Goal: Task Accomplishment & Management: Manage account settings

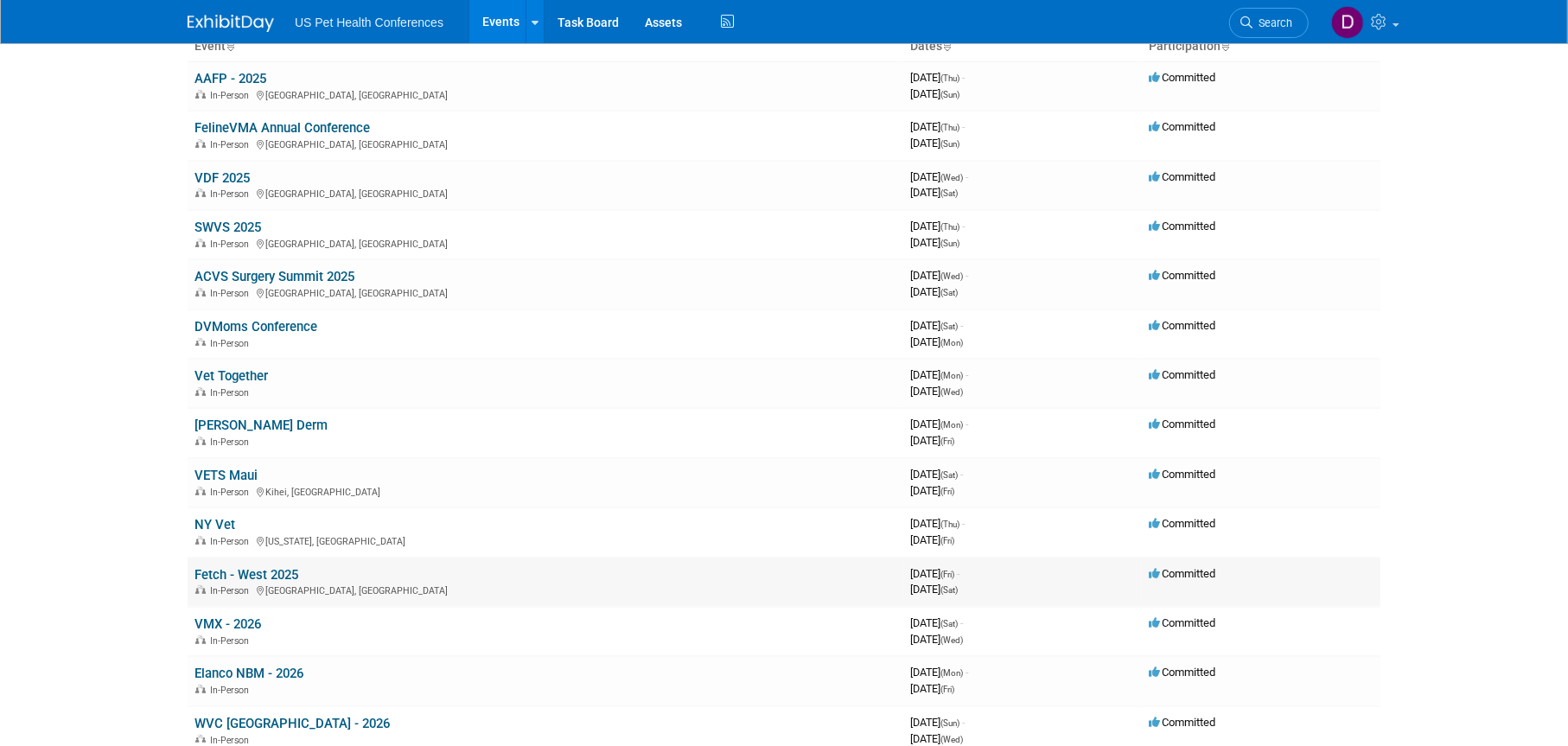
scroll to position [260, 0]
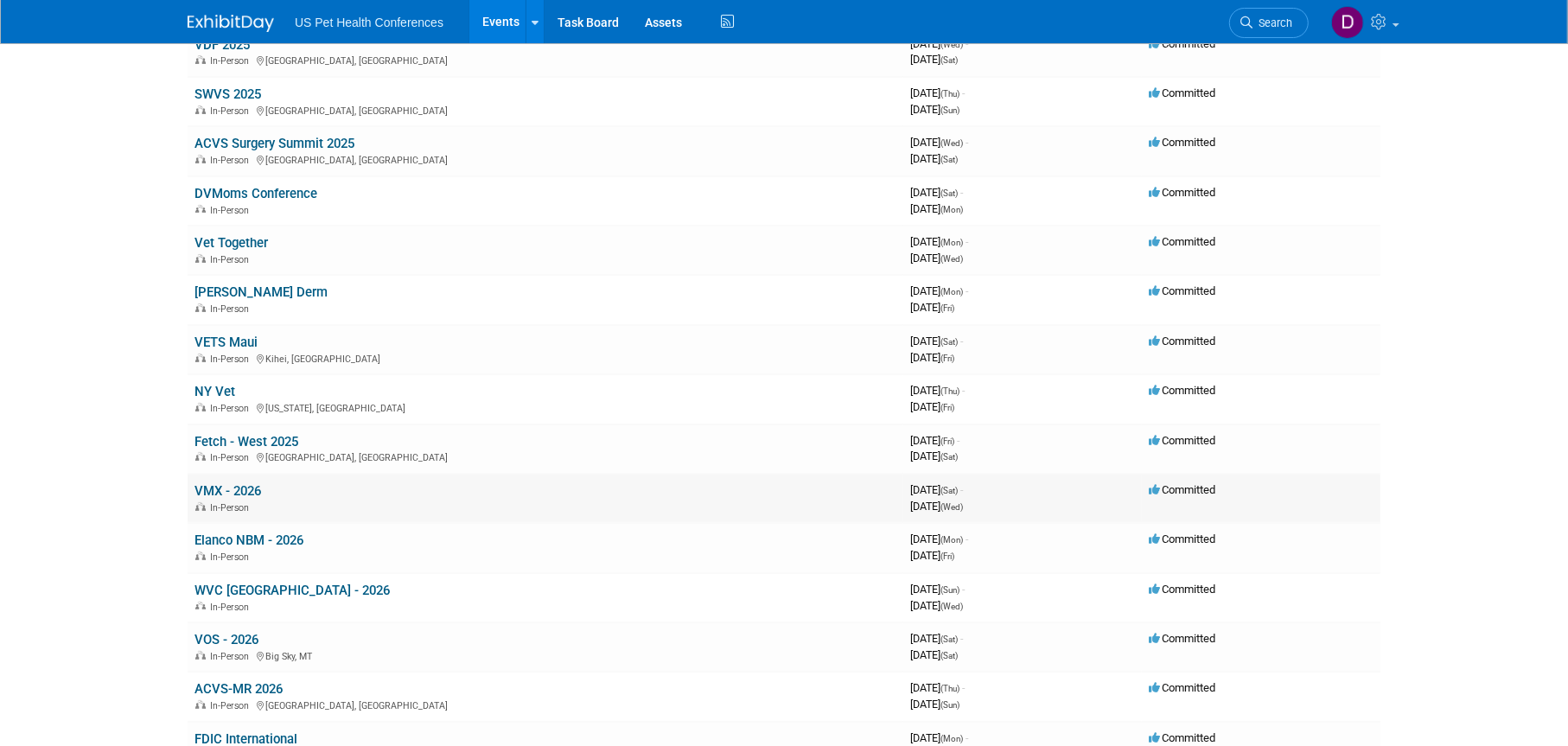
click at [239, 486] on link "VMX - 2026" at bounding box center [228, 492] width 66 height 16
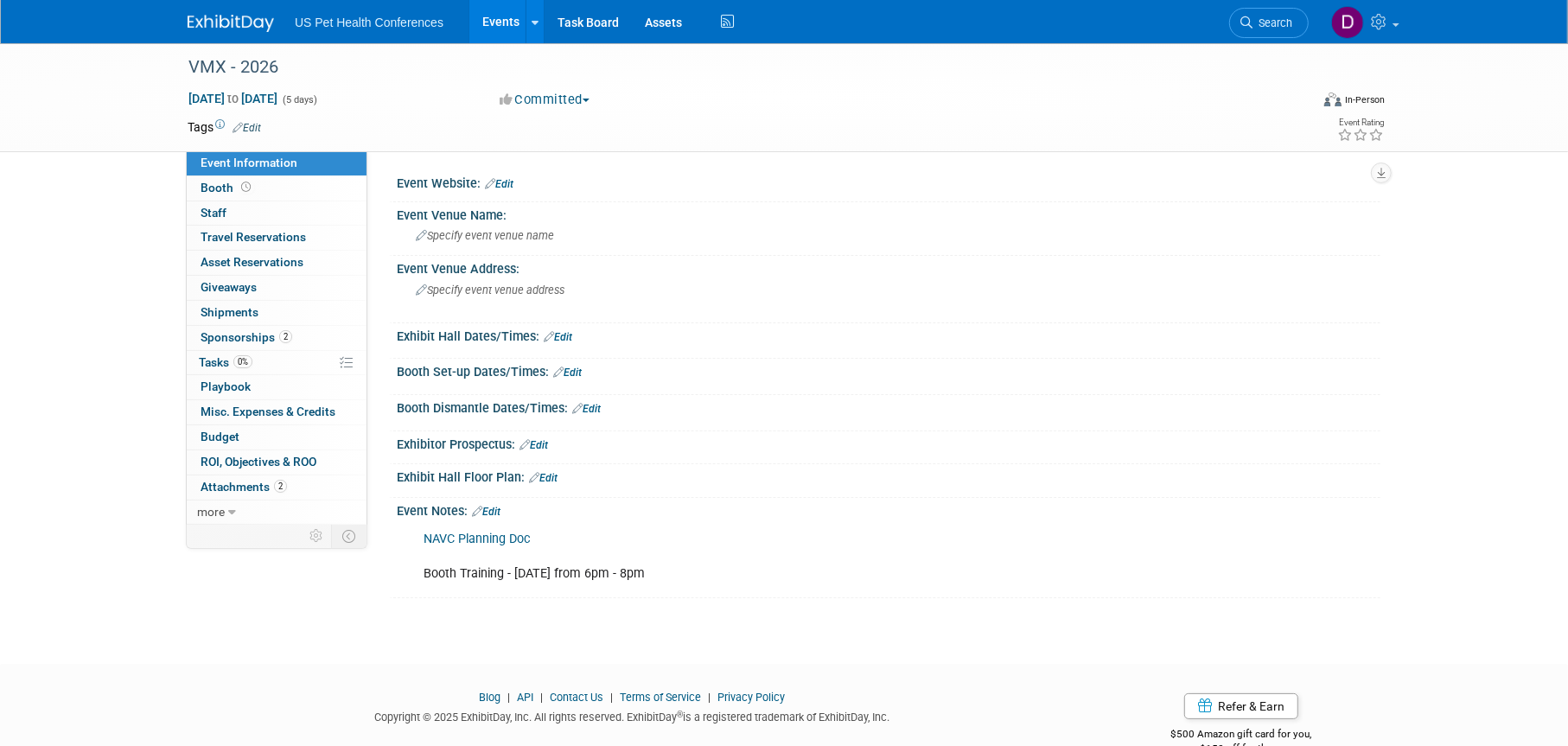
click at [495, 510] on link "Edit" at bounding box center [486, 512] width 29 height 12
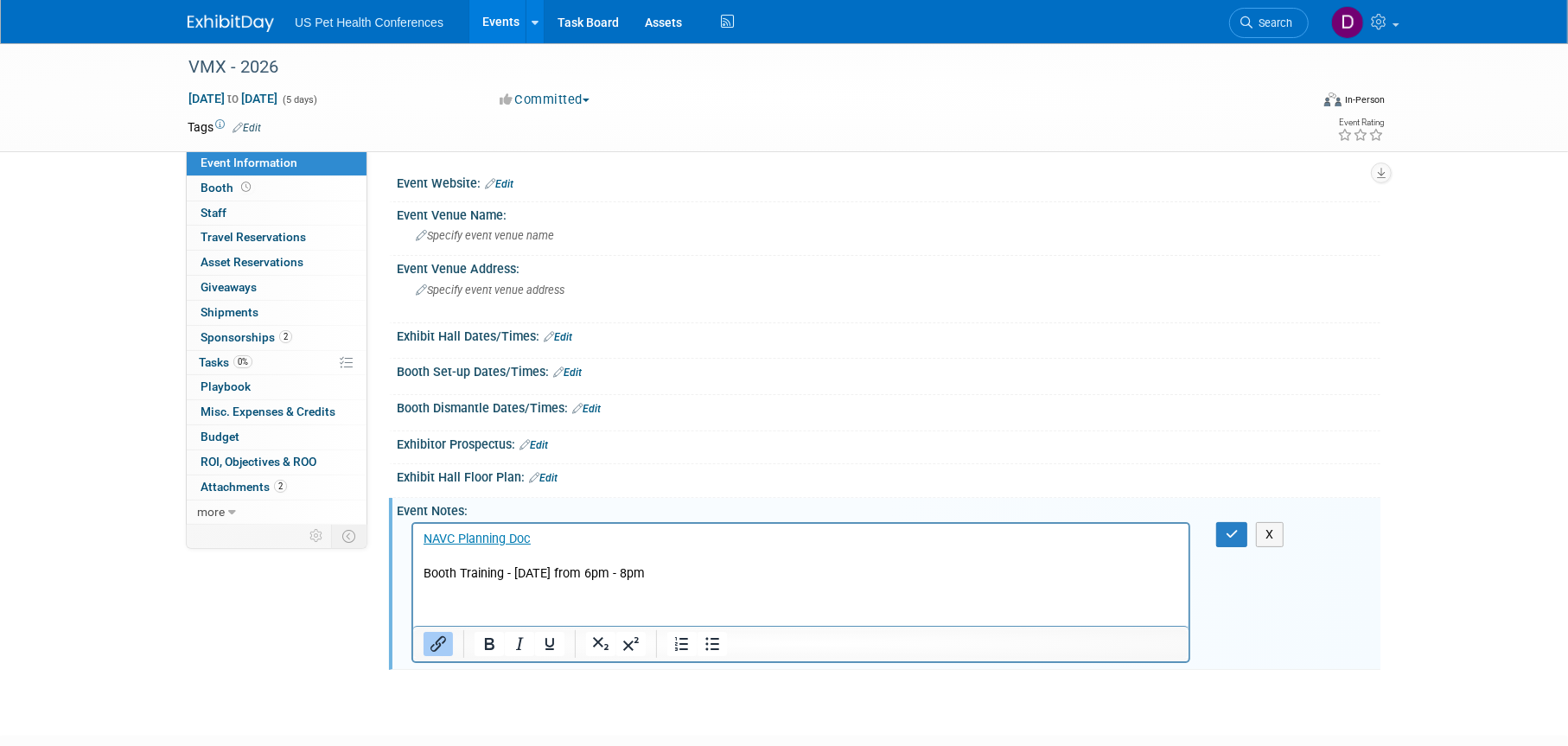
click at [646, 582] on html "NAVC Planning [PERSON_NAME] Training - [DATE] from 6pm - 8pm" at bounding box center [800, 552] width 775 height 59
click at [693, 581] on p "NAVC Planning [PERSON_NAME] Training - [DATE] from 6pm - 8pm" at bounding box center [801, 555] width 755 height 52
click at [593, 541] on p "NAVC Planning Doc﻿ Booth Training - [DATE] from 6pm - 8pm" at bounding box center [801, 555] width 755 height 52
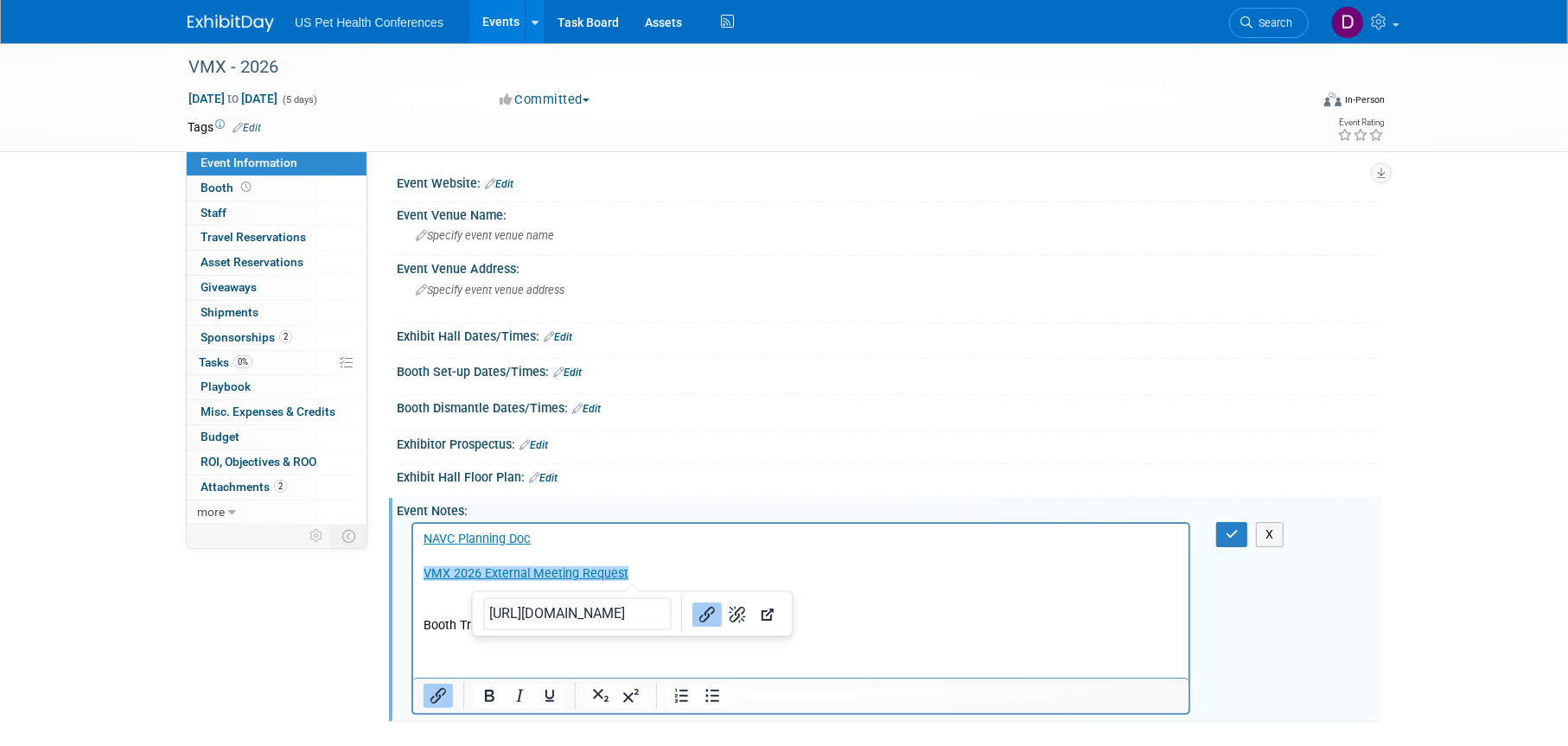
click at [800, 580] on p "VMX 2026 External Meeting Request﻿" at bounding box center [801, 574] width 755 height 17
click at [826, 606] on p "Booth Training - [DATE] from 6pm - 8pm" at bounding box center [801, 608] width 755 height 52
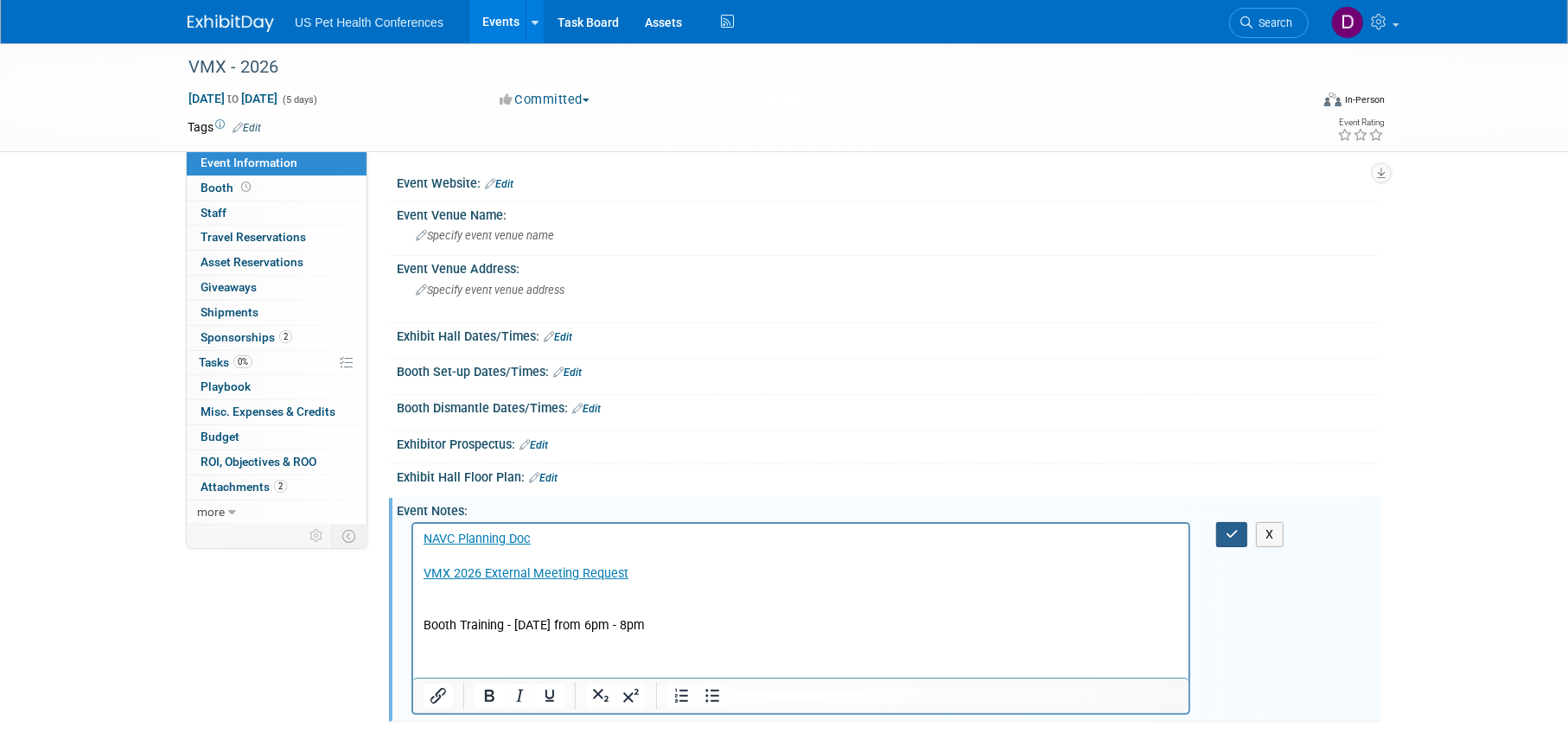
click at [1227, 540] on button "button" at bounding box center [1232, 534] width 32 height 25
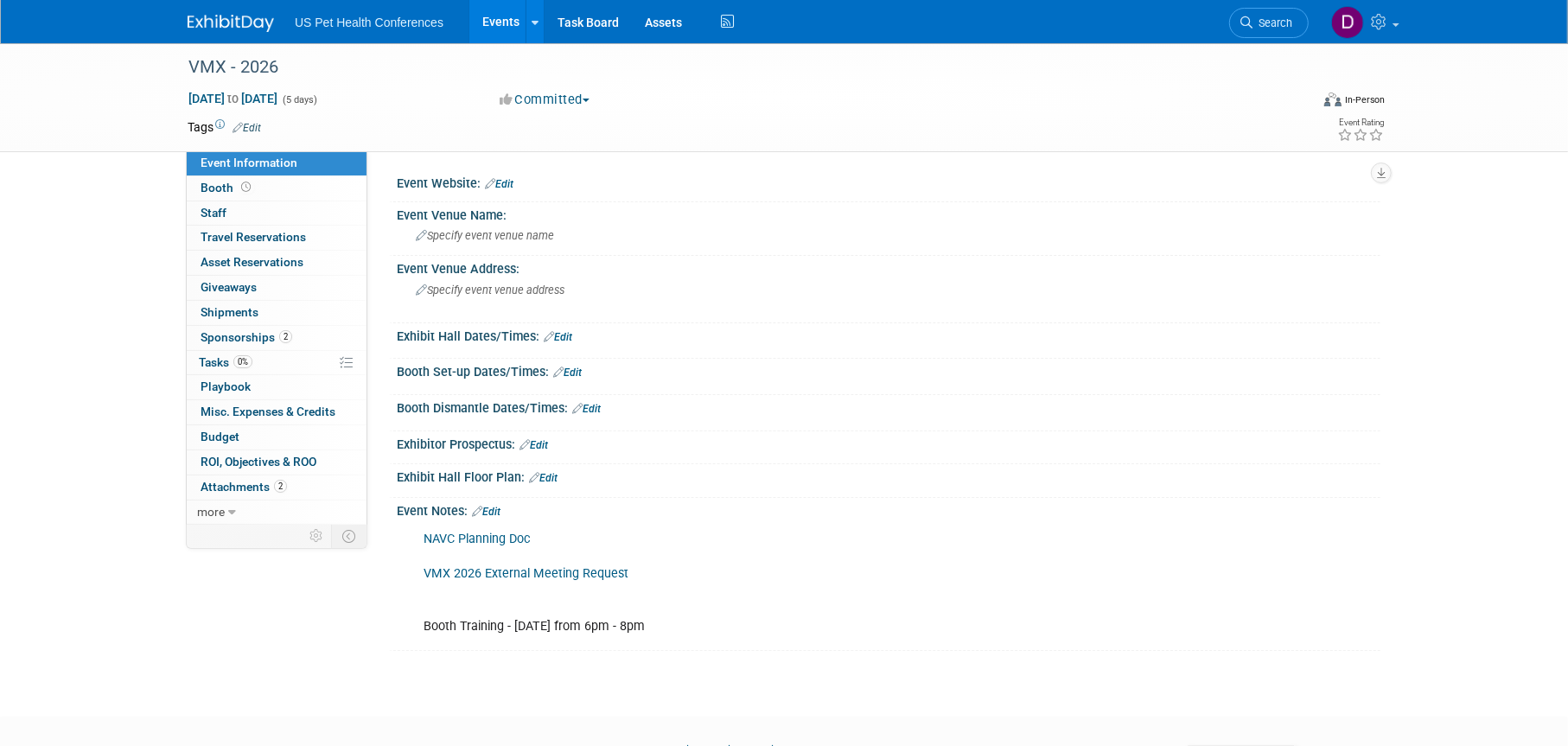
click at [666, 570] on div "NAVC Planning Doc VMX 2026 External Meeting Request Booth Training - [DATE] fro…" at bounding box center [801, 582] width 779 height 121
click at [948, 547] on div "NAVC Planning Doc VMX 2026 External Meeting Request Booth Training - [DATE] fro…" at bounding box center [801, 582] width 779 height 121
click at [489, 506] on link "Edit" at bounding box center [486, 512] width 29 height 12
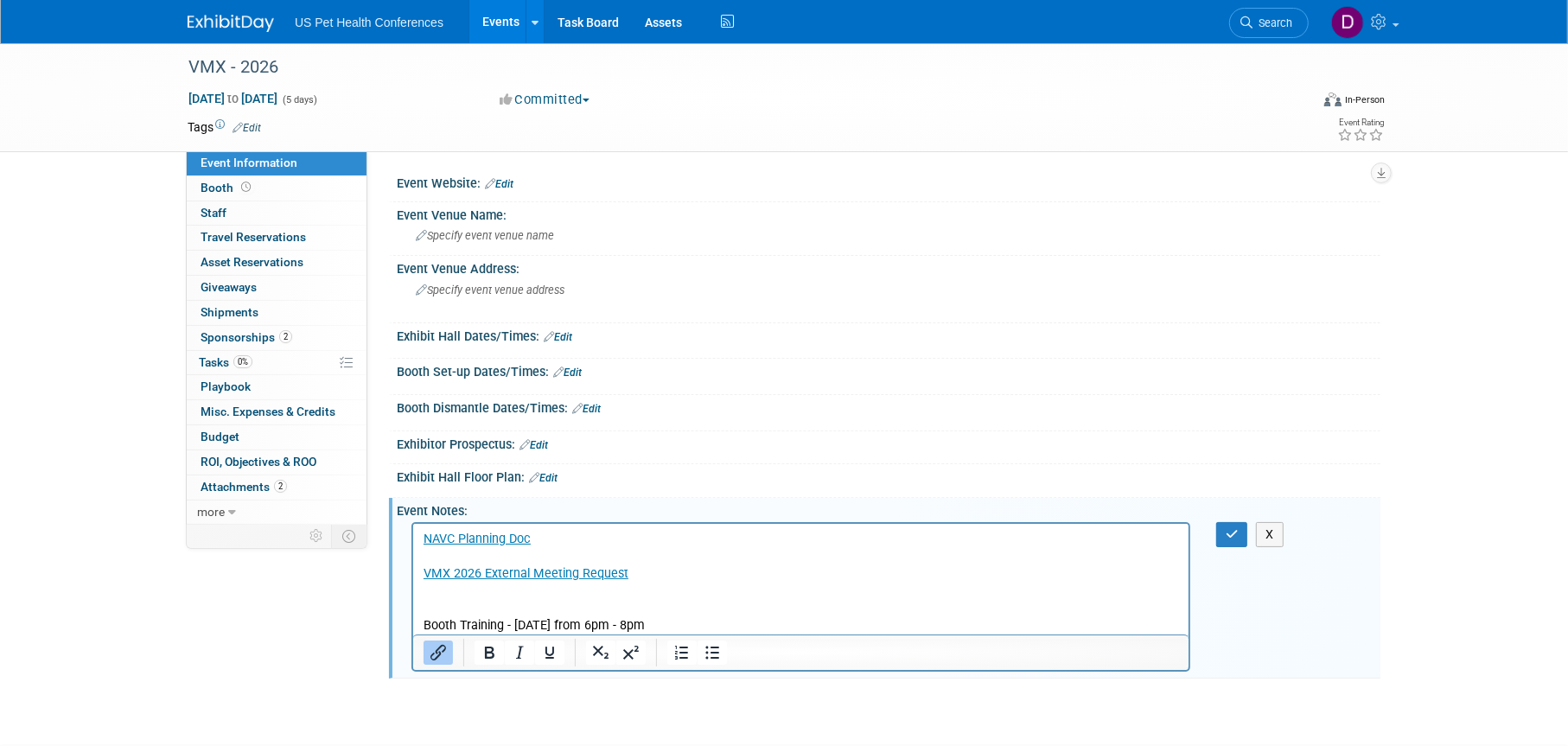
click at [686, 564] on p "﻿NAVC Planning Doc VMX 2026 External Meeting Request Booth Training - [DATE] fr…" at bounding box center [801, 582] width 755 height 104
click at [670, 575] on p "﻿NAVC Planning Doc VMX 2026 External Meeting Request Booth Training - [DATE] fr…" at bounding box center [801, 582] width 755 height 104
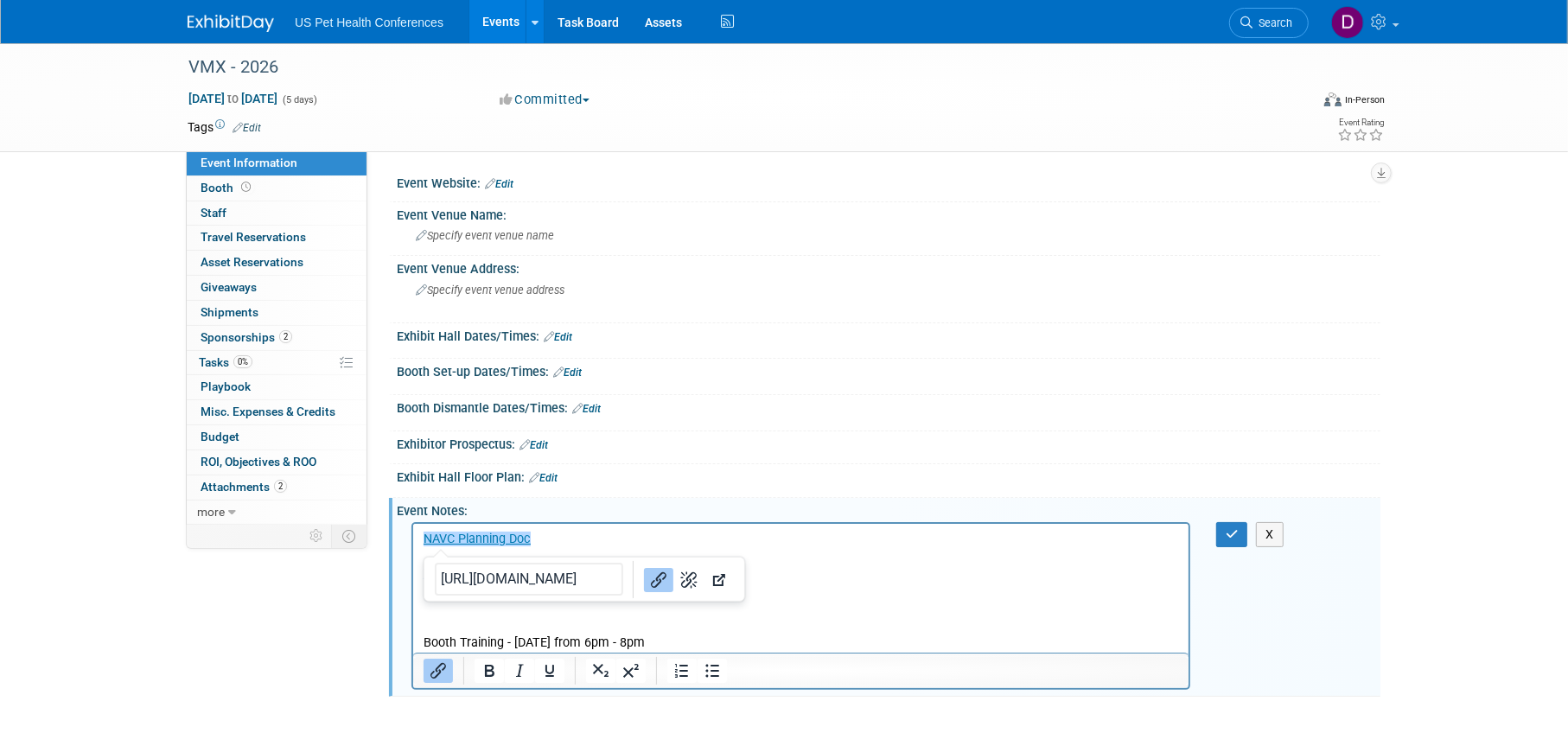
click at [739, 644] on p "[EMAIL_ADDRESS][DOMAIN_NAME] Booth Training - [DATE] from 6pm - 8pm" at bounding box center [801, 617] width 755 height 69
click at [1232, 535] on icon "button" at bounding box center [1232, 534] width 13 height 12
